Goal: Information Seeking & Learning: Learn about a topic

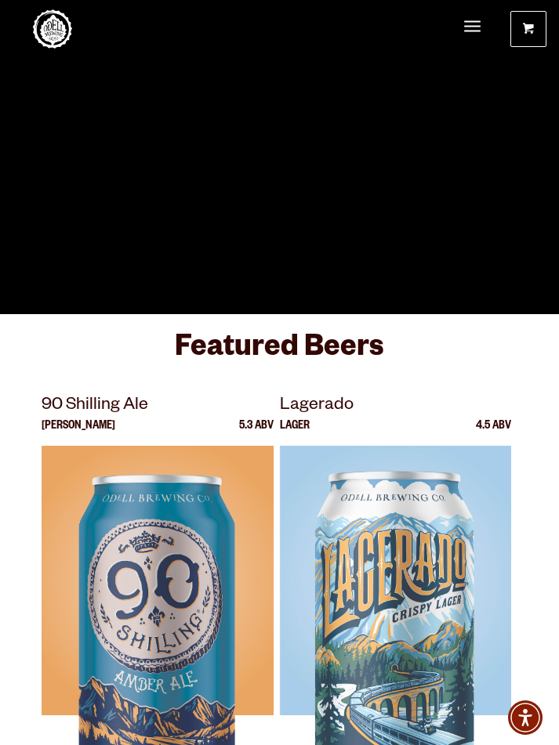
click at [468, 24] on span "Menu" at bounding box center [472, 26] width 16 height 4
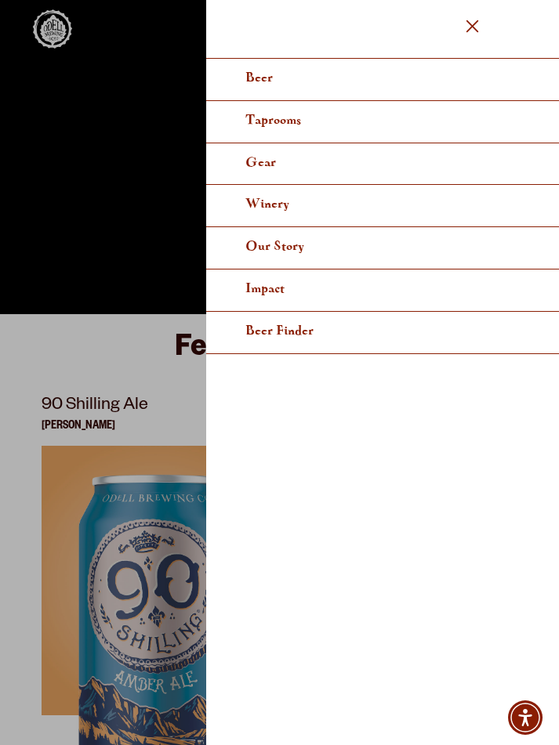
click at [384, 125] on link "Taprooms" at bounding box center [382, 122] width 353 height 42
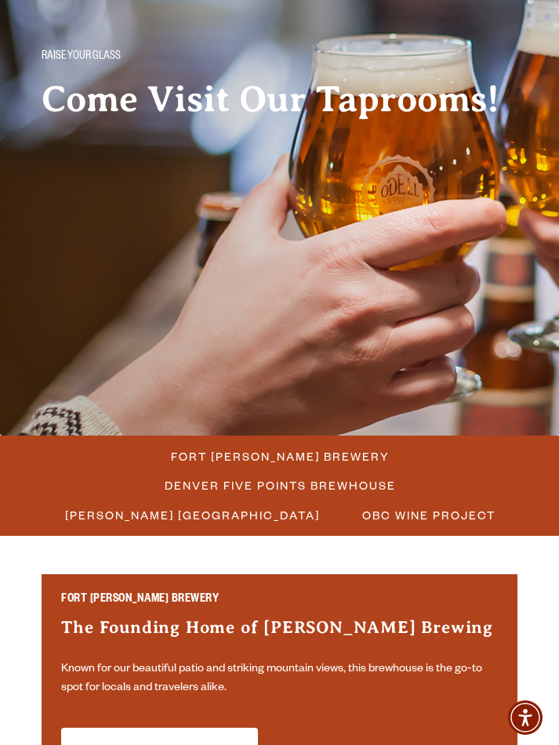
scroll to position [90, 0]
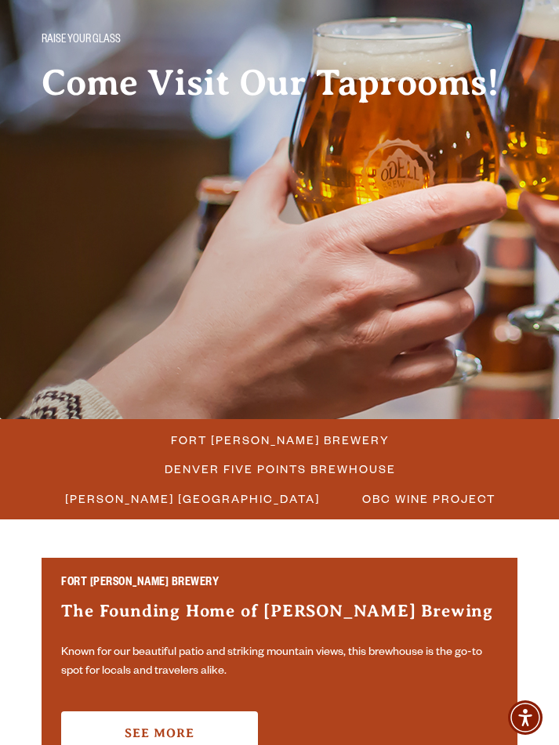
click at [346, 447] on span "Fort [PERSON_NAME] Brewery" at bounding box center [280, 440] width 219 height 23
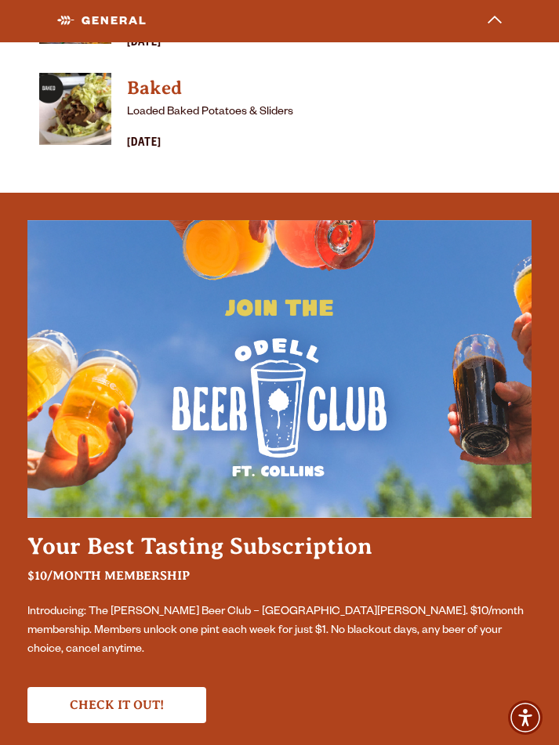
scroll to position [5452, 0]
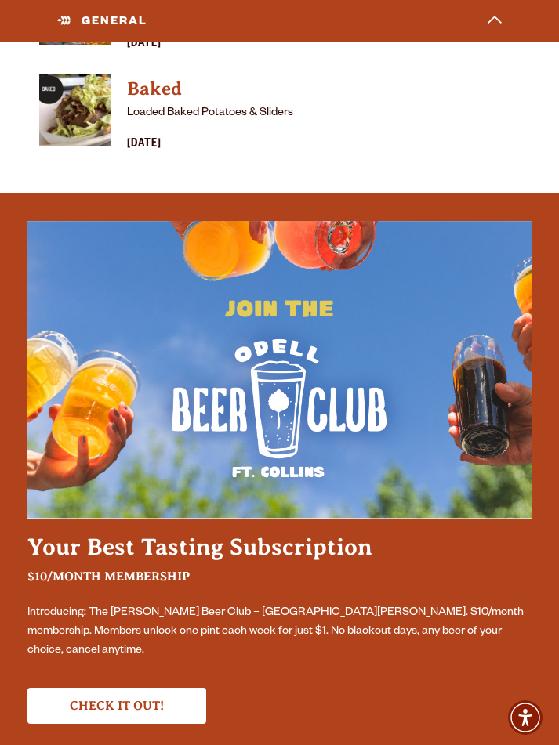
click at [70, 534] on h2 "Your Best Tasting Subscription" at bounding box center [279, 547] width 504 height 27
click at [75, 417] on img at bounding box center [279, 370] width 504 height 298
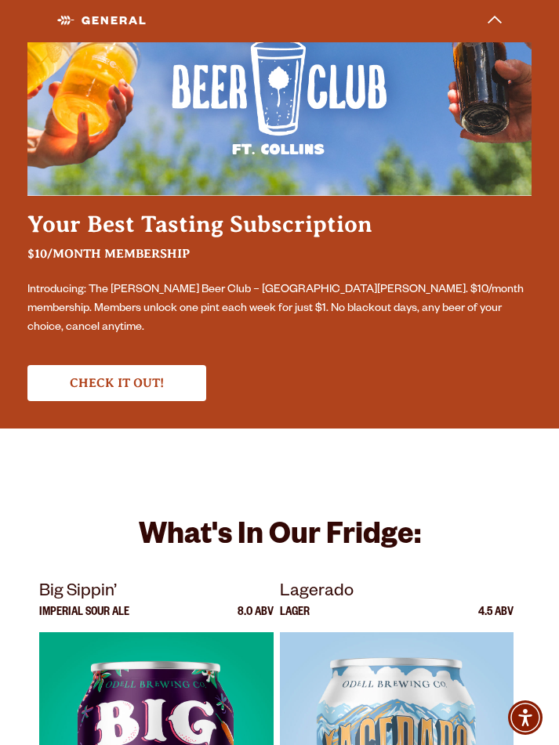
scroll to position [5776, 0]
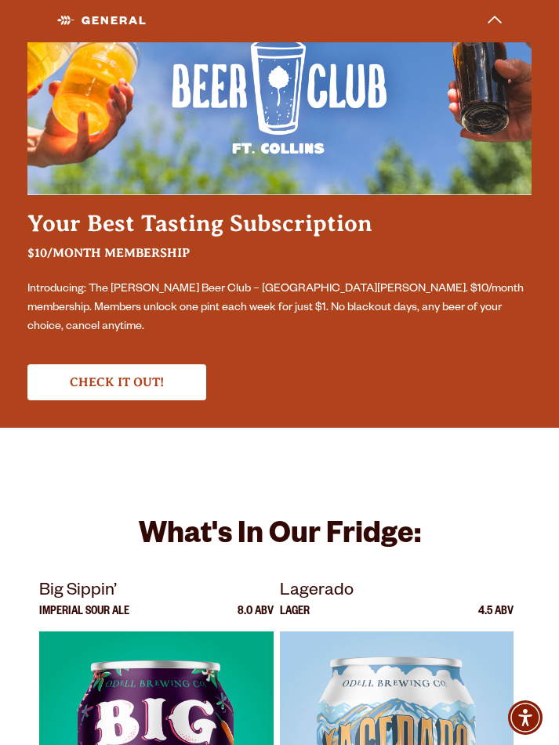
click at [95, 364] on link "Check it out!" at bounding box center [116, 382] width 179 height 36
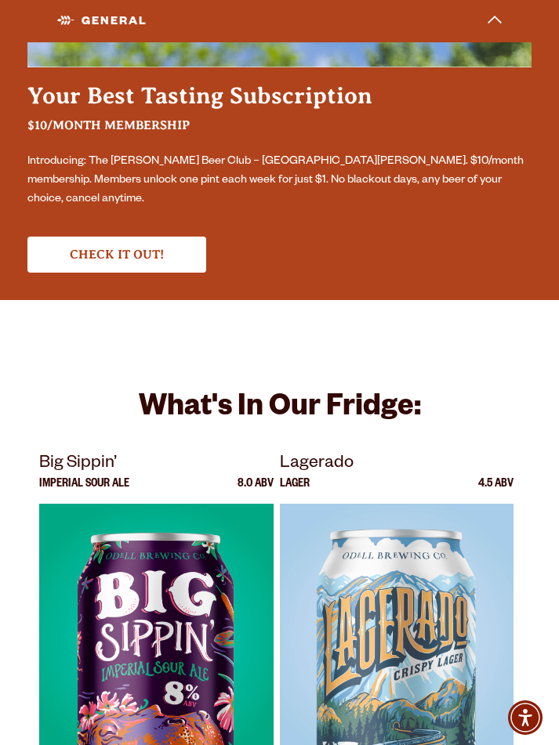
scroll to position [5931, 0]
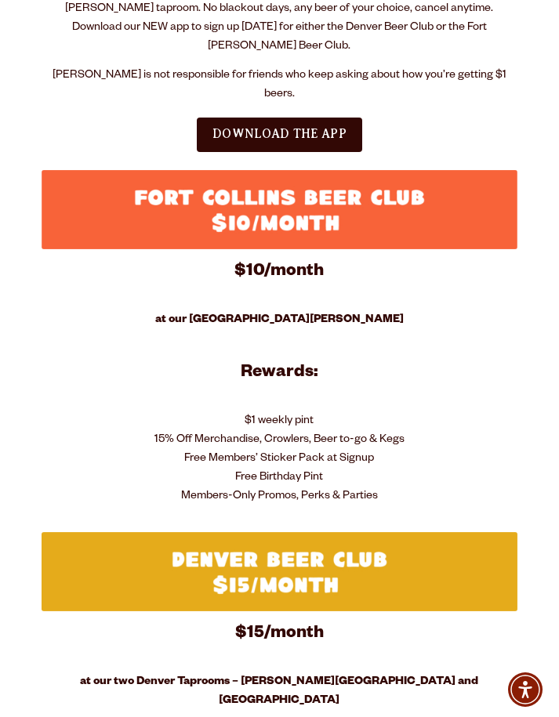
scroll to position [650, 0]
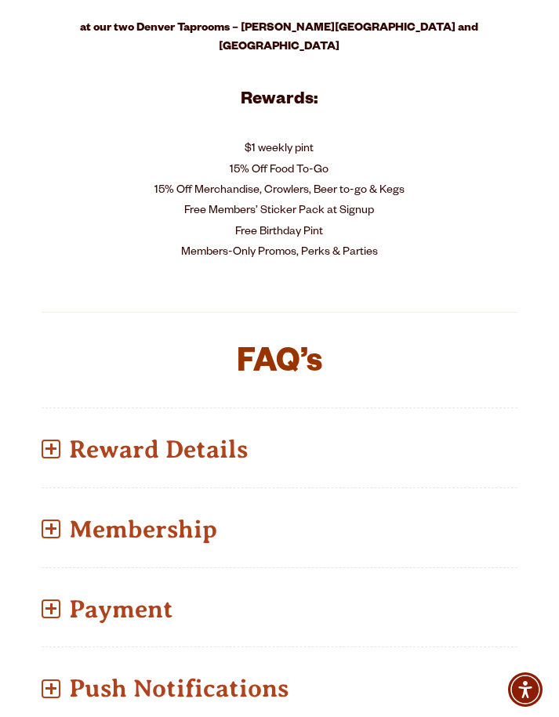
click at [54, 422] on p "Reward Details" at bounding box center [279, 450] width 475 height 56
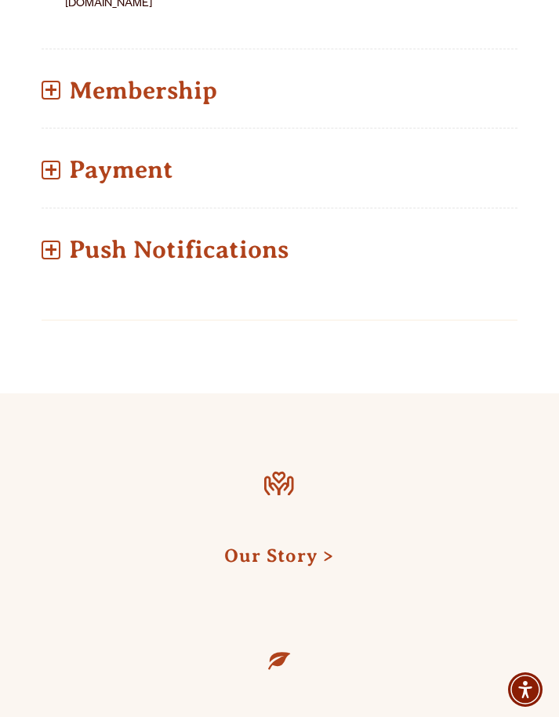
scroll to position [2219, 0]
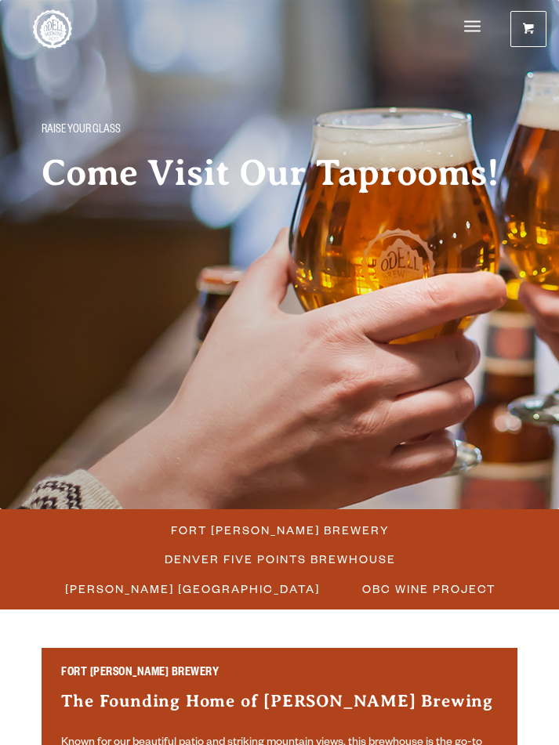
scroll to position [110, 0]
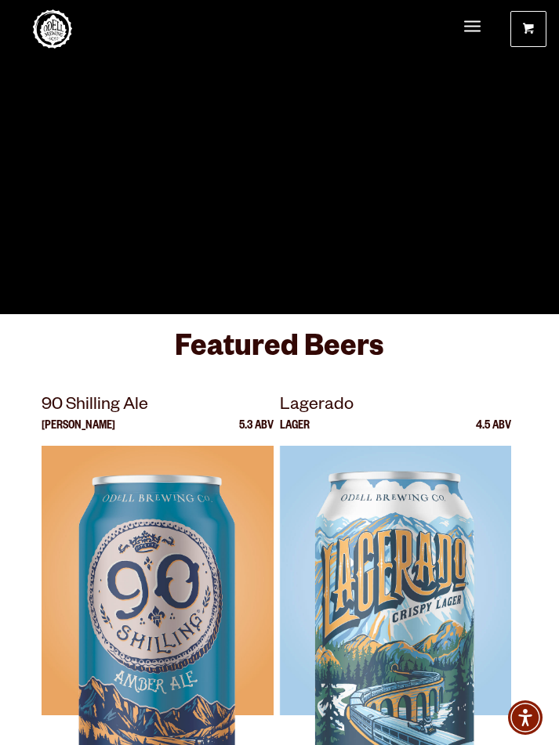
click at [465, 35] on span "Menu" at bounding box center [472, 27] width 16 height 33
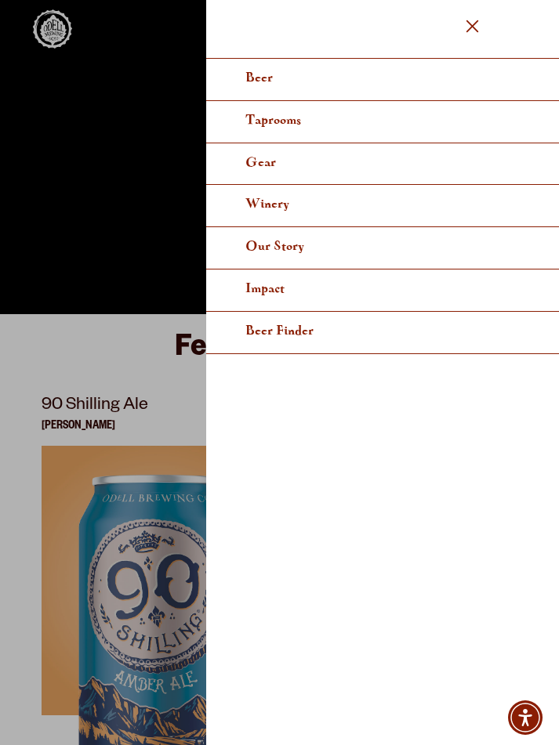
click at [462, 116] on link "Taprooms" at bounding box center [382, 122] width 353 height 42
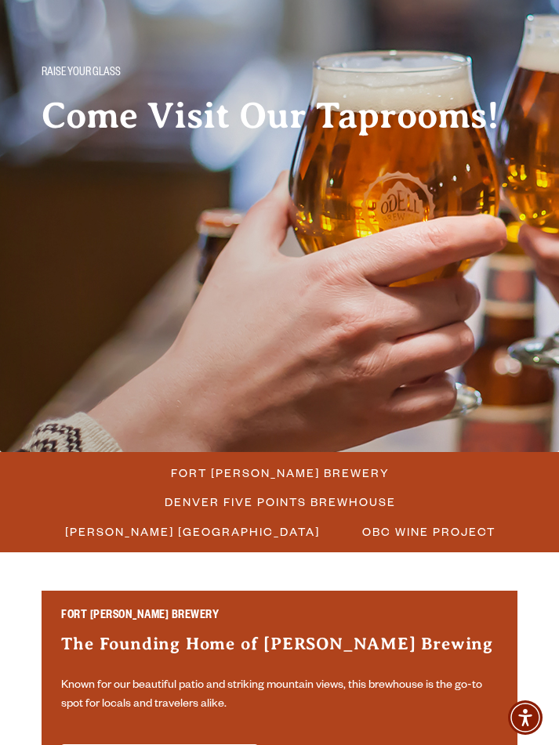
scroll to position [68, 0]
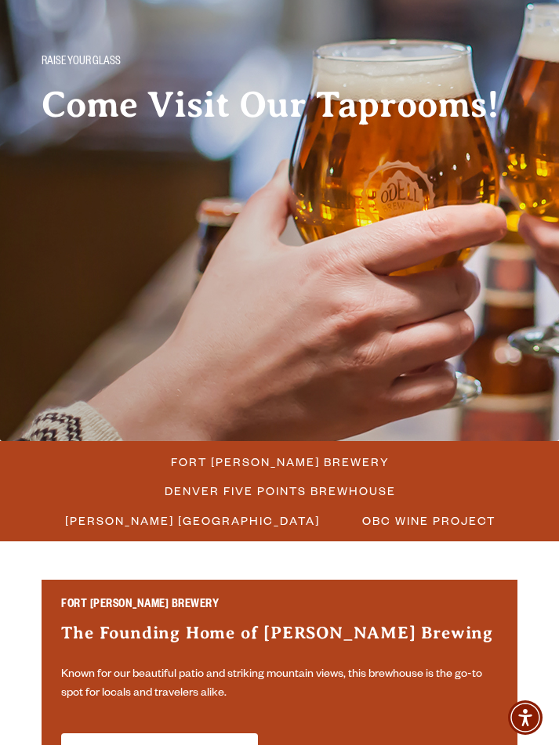
click at [337, 467] on span "Fort [PERSON_NAME] Brewery" at bounding box center [280, 461] width 219 height 23
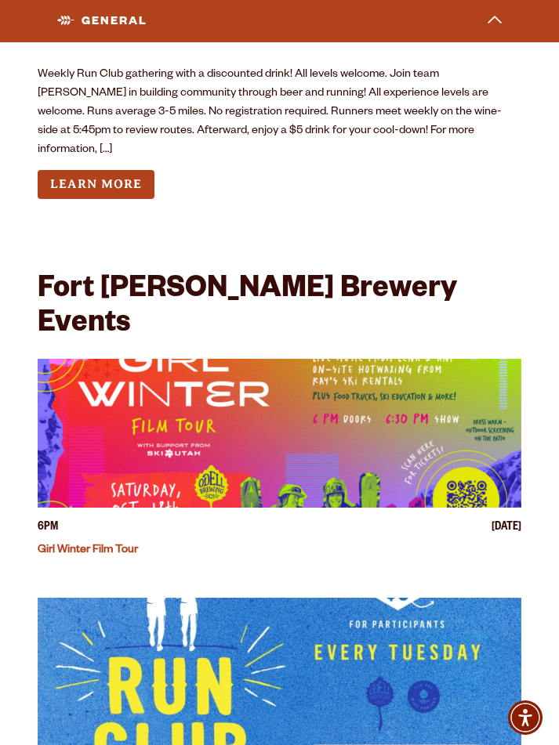
scroll to position [7682, 0]
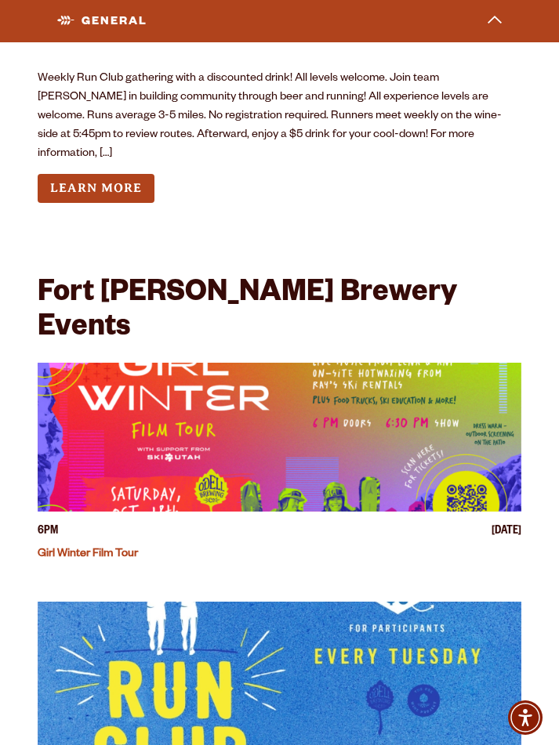
click at [103, 363] on img "View event details" at bounding box center [279, 437] width 483 height 149
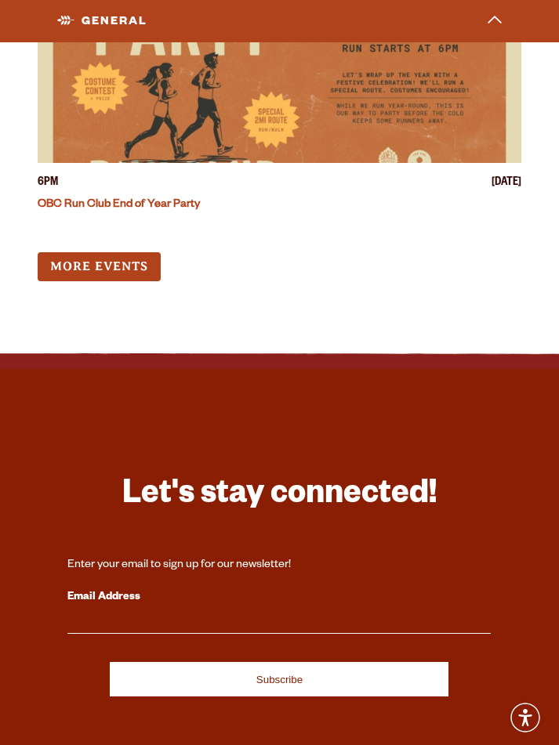
scroll to position [8513, 0]
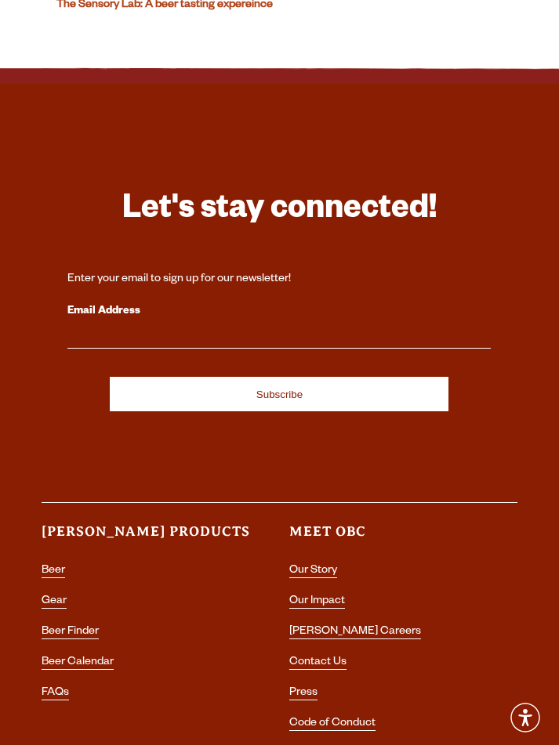
scroll to position [1558, 0]
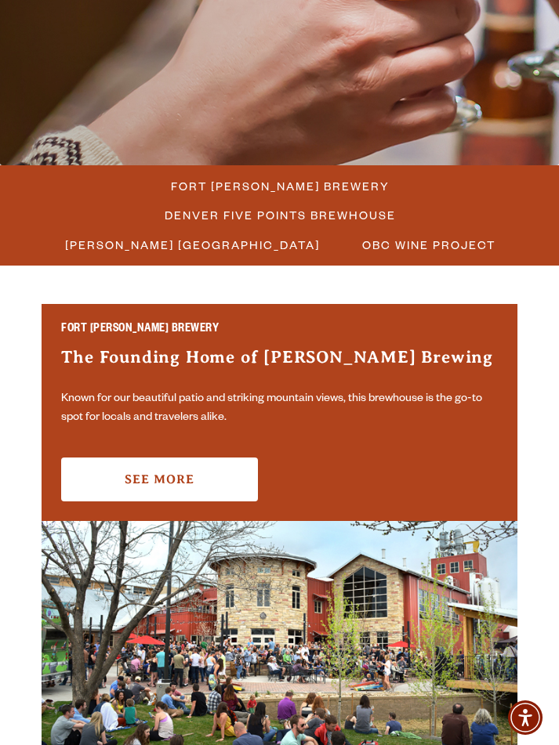
scroll to position [347, 0]
